Goal: Task Accomplishment & Management: Use online tool/utility

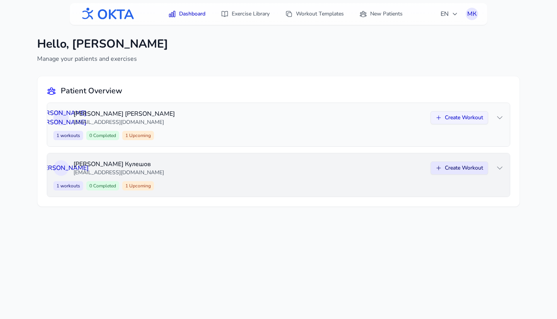
click at [474, 171] on button "Create Workout" at bounding box center [459, 167] width 58 height 13
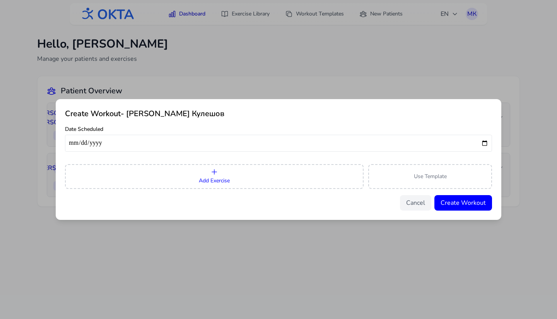
click at [295, 174] on button "Add Exercise" at bounding box center [214, 176] width 299 height 25
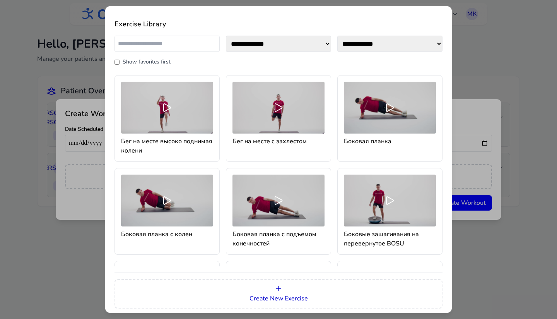
click at [491, 76] on div "**********" at bounding box center [278, 159] width 557 height 319
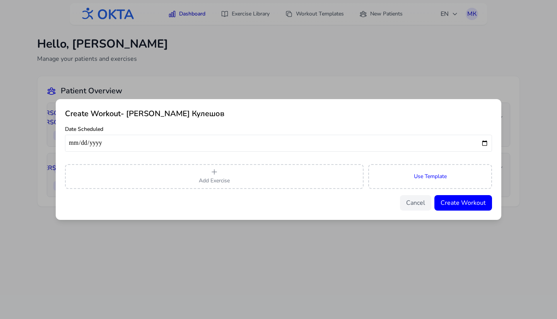
click at [425, 171] on button "Use Template" at bounding box center [430, 176] width 124 height 25
